Goal: Task Accomplishment & Management: Use online tool/utility

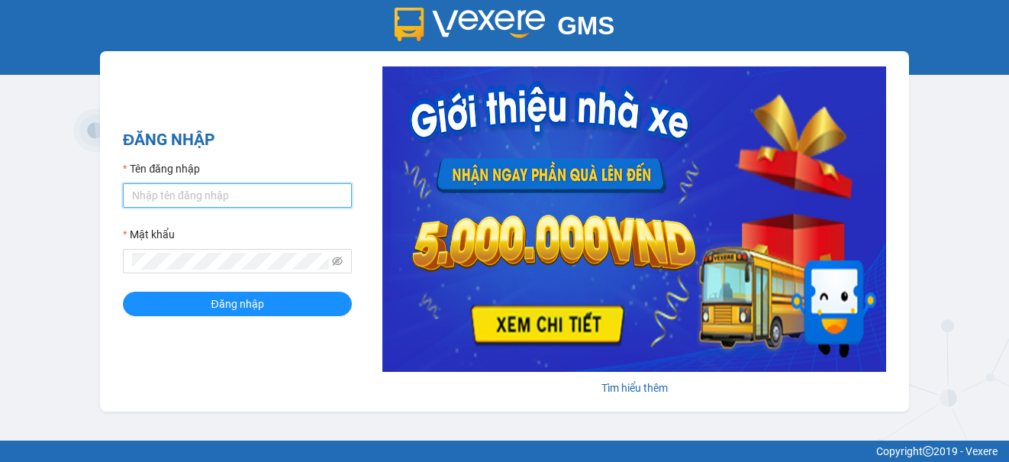
click at [202, 198] on input "Tên đăng nhập" at bounding box center [237, 195] width 229 height 24
type input "huongdh.minhquoc"
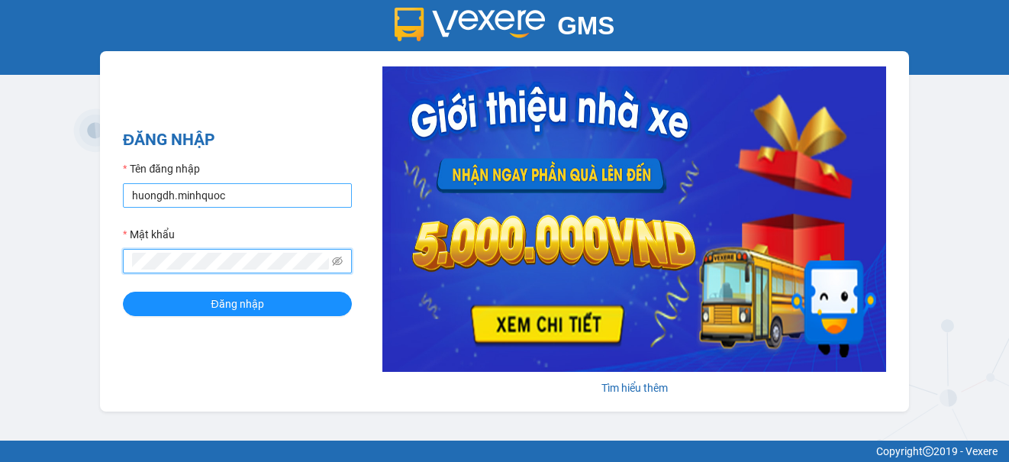
click at [123, 292] on button "Đăng nhập" at bounding box center [237, 304] width 229 height 24
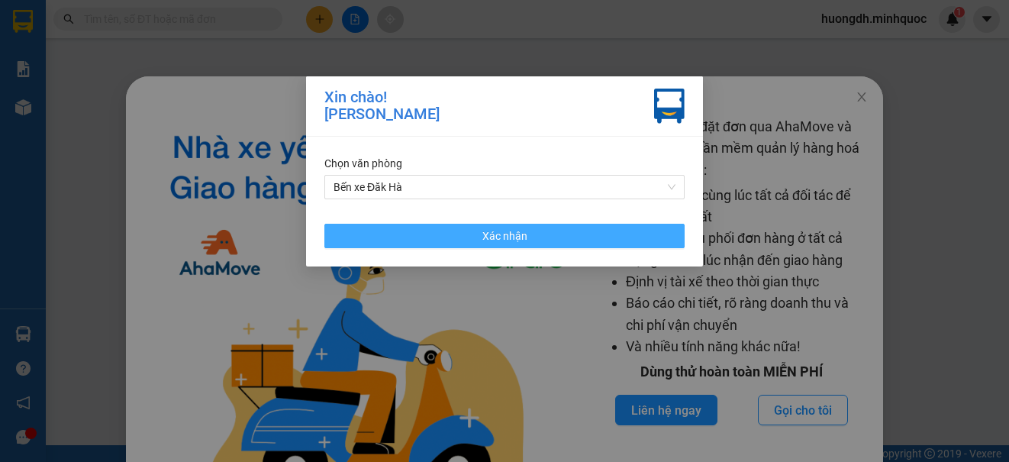
click at [416, 242] on button "Xác nhận" at bounding box center [504, 236] width 360 height 24
